Goal: Transaction & Acquisition: Purchase product/service

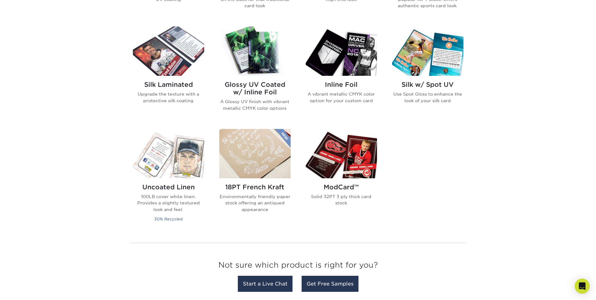
scroll to position [377, 0]
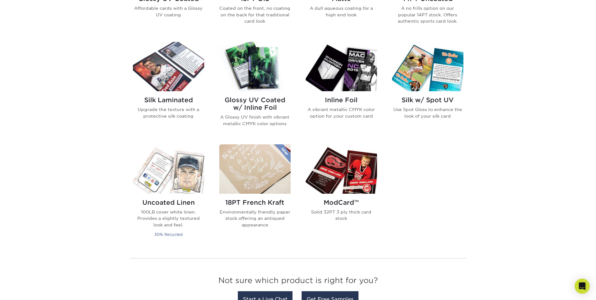
click at [256, 74] on img at bounding box center [254, 66] width 71 height 49
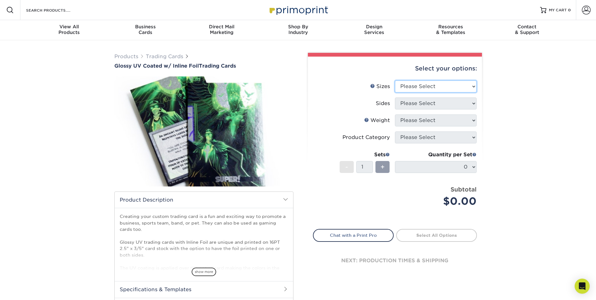
click at [430, 85] on select "Please Select 2.5" x 3.5"" at bounding box center [436, 86] width 82 height 12
select select "2.50x3.50"
click at [395, 80] on select "Please Select 2.5" x 3.5"" at bounding box center [436, 86] width 82 height 12
click at [436, 101] on select "Please Select Print Both Sides - Foil Back Only Print Both Sides - Foil Both Si…" at bounding box center [436, 103] width 82 height 12
select select "e9e9dfb3-fba1-4d60-972c-fd9ca5904d33"
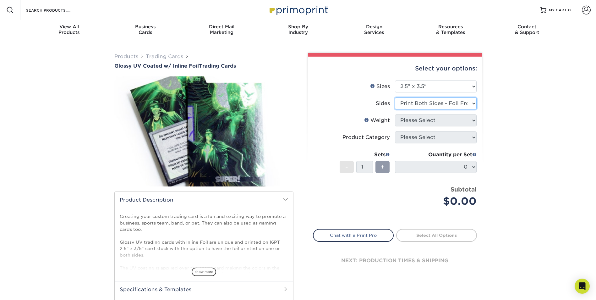
click at [395, 97] on select "Please Select Print Both Sides - Foil Back Only Print Both Sides - Foil Both Si…" at bounding box center [436, 103] width 82 height 12
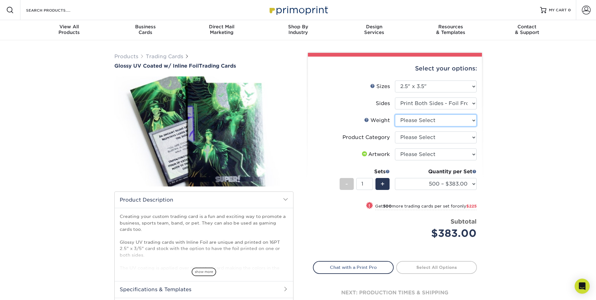
click at [440, 122] on select "Please Select 16PT" at bounding box center [436, 120] width 82 height 12
select select "16PT"
click at [395, 114] on select "Please Select 16PT" at bounding box center [436, 120] width 82 height 12
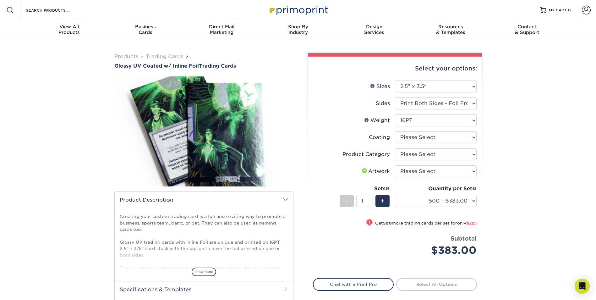
click at [477, 202] on ul "Sizes Help Sizes Please Select 2.5" x 3.5" Sides Please Select 16PT - 1" at bounding box center [395, 172] width 164 height 185
click at [473, 202] on select "500 – $383.00 1000 – $608.00 2500 – $883.00 5000 – $1252.00" at bounding box center [436, 201] width 82 height 12
